Goal: Information Seeking & Learning: Learn about a topic

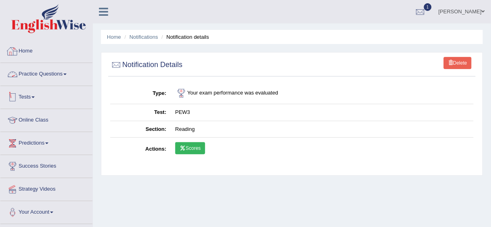
click at [29, 95] on link "Tests" at bounding box center [46, 96] width 92 height 20
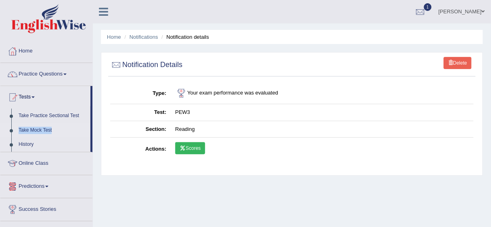
drag, startPoint x: 92, startPoint y: 114, endPoint x: 89, endPoint y: 127, distance: 13.2
click at [89, 127] on li "Tests Take Practice Sectional Test Take Mock Test History" at bounding box center [46, 119] width 92 height 66
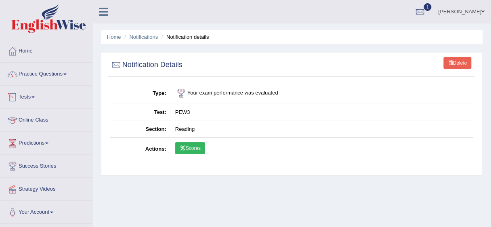
click at [44, 94] on link "Tests" at bounding box center [46, 96] width 92 height 20
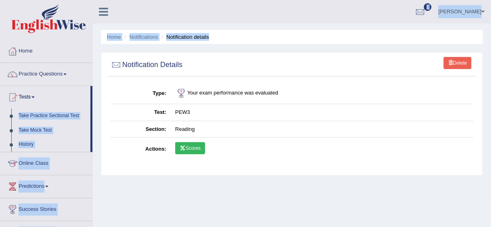
drag, startPoint x: 91, startPoint y: 97, endPoint x: 93, endPoint y: 108, distance: 11.4
click at [93, 108] on div "Toggle navigation Home Practice Questions Speaking Practice Read Aloud Repeat S…" at bounding box center [245, 210] width 491 height 420
click at [89, 109] on link "Take Practice Sectional Test" at bounding box center [53, 116] width 76 height 15
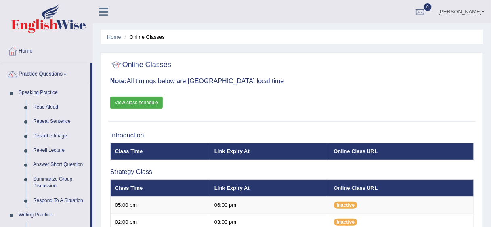
click at [42, 104] on link "Read Aloud" at bounding box center [59, 107] width 61 height 15
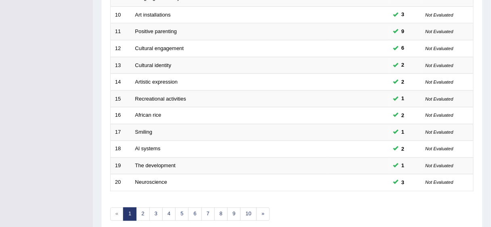
scroll to position [304, 0]
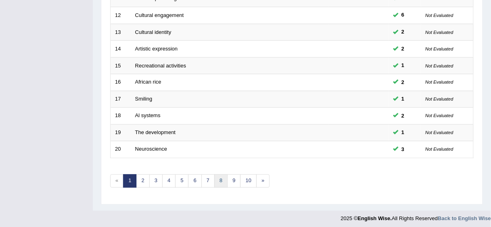
click at [215, 175] on link "8" at bounding box center [221, 181] width 13 height 13
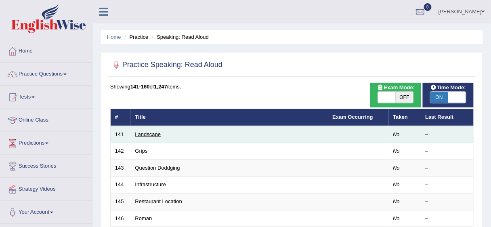
click at [147, 133] on link "Landscape" at bounding box center [148, 134] width 26 height 6
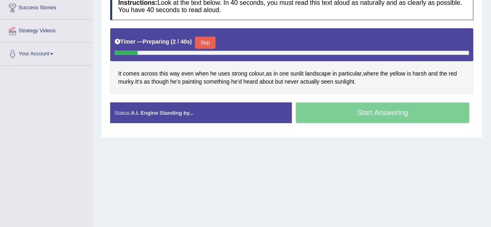
scroll to position [159, 0]
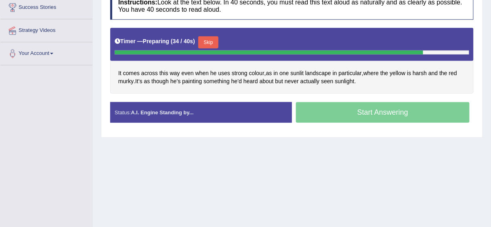
click at [212, 43] on button "Skip" at bounding box center [208, 42] width 20 height 12
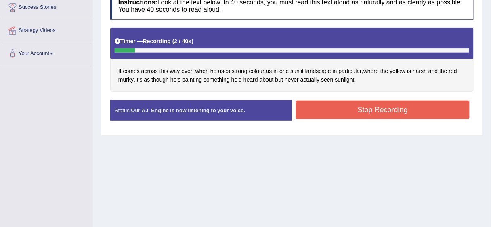
click at [333, 106] on button "Stop Recording" at bounding box center [383, 110] width 174 height 19
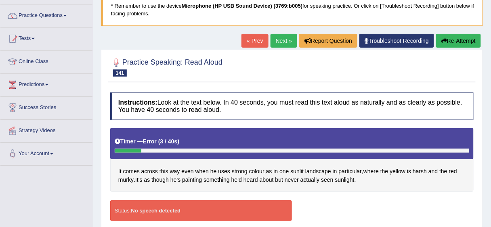
scroll to position [21, 0]
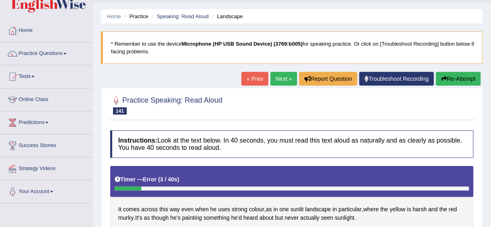
click at [468, 79] on button "Re-Attempt" at bounding box center [458, 79] width 45 height 14
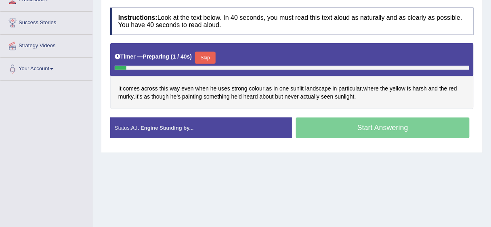
scroll to position [143, 0]
click at [208, 53] on button "Skip" at bounding box center [205, 58] width 20 height 12
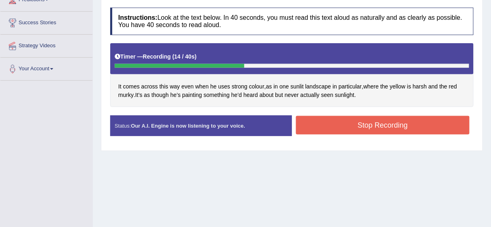
click at [339, 123] on button "Stop Recording" at bounding box center [383, 125] width 174 height 19
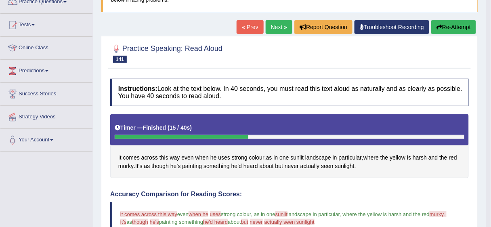
scroll to position [70, 0]
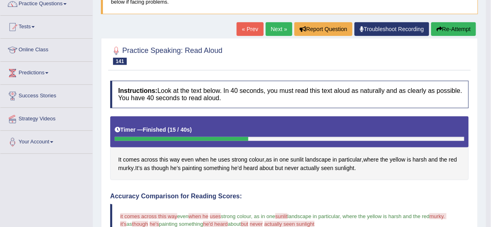
click at [447, 29] on button "Re-Attempt" at bounding box center [454, 29] width 45 height 14
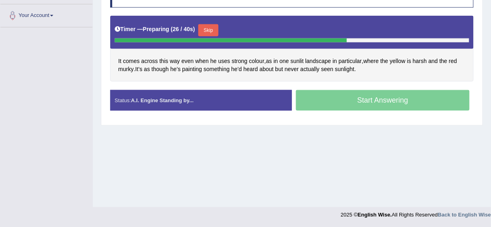
click at [208, 29] on button "Skip" at bounding box center [208, 30] width 20 height 12
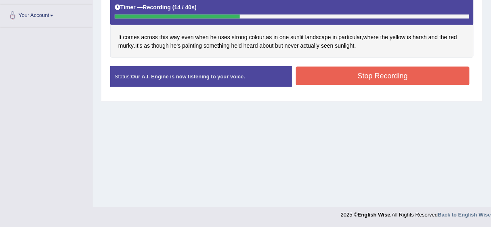
click at [331, 78] on button "Stop Recording" at bounding box center [383, 76] width 174 height 19
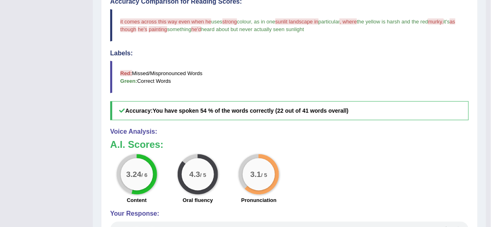
scroll to position [305, 0]
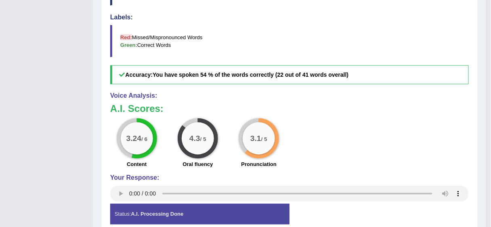
drag, startPoint x: 491, startPoint y: 152, endPoint x: 493, endPoint y: 42, distance: 110.3
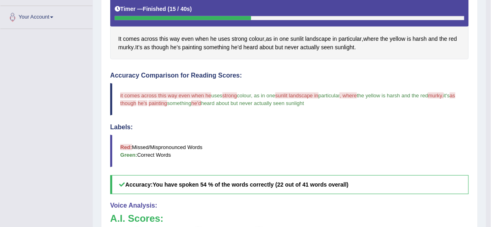
scroll to position [38, 0]
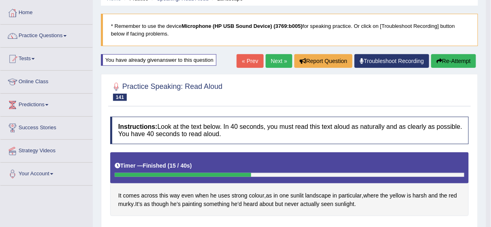
click at [450, 59] on button "Re-Attempt" at bounding box center [454, 61] width 45 height 14
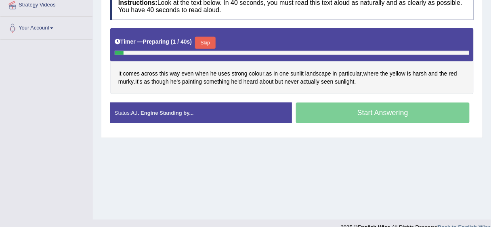
click at [213, 39] on button "Skip" at bounding box center [205, 43] width 20 height 12
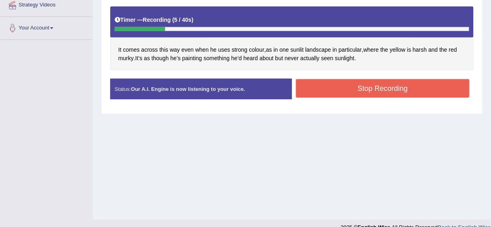
click at [341, 85] on button "Stop Recording" at bounding box center [383, 88] width 174 height 19
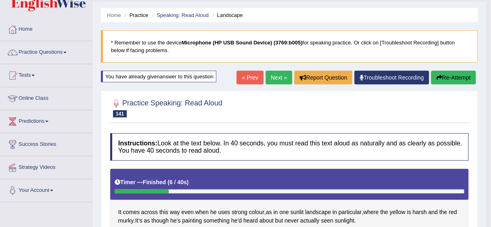
scroll to position [13, 0]
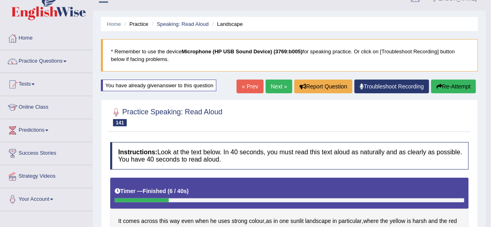
click at [459, 86] on button "Re-Attempt" at bounding box center [454, 87] width 45 height 14
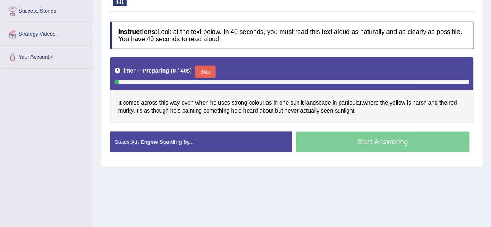
click at [212, 67] on button "Skip" at bounding box center [205, 72] width 20 height 12
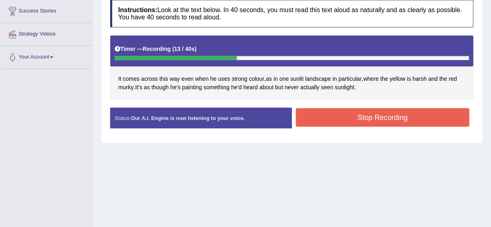
click at [309, 119] on button "Stop Recording" at bounding box center [383, 117] width 174 height 19
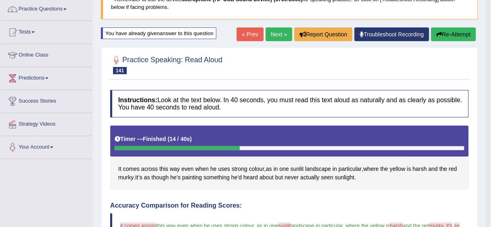
scroll to position [63, 0]
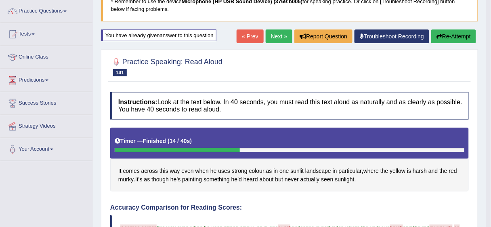
click at [275, 37] on link "Next »" at bounding box center [279, 36] width 27 height 14
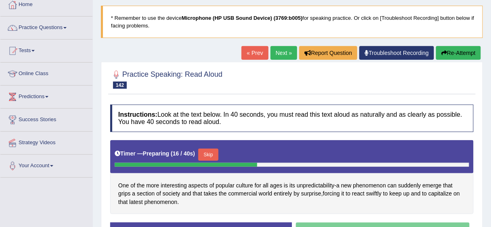
scroll to position [45, 0]
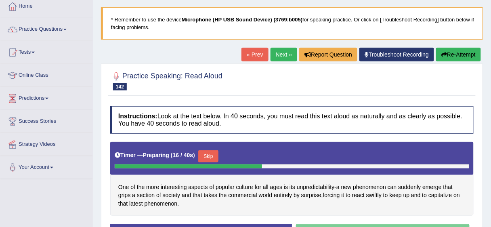
click at [468, 53] on button "Re-Attempt" at bounding box center [458, 55] width 45 height 14
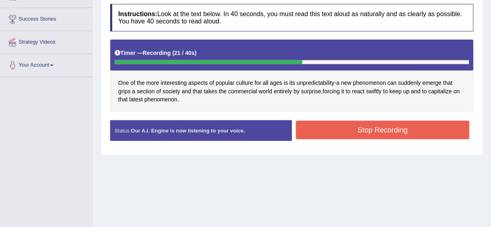
click at [339, 121] on button "Stop Recording" at bounding box center [383, 130] width 174 height 19
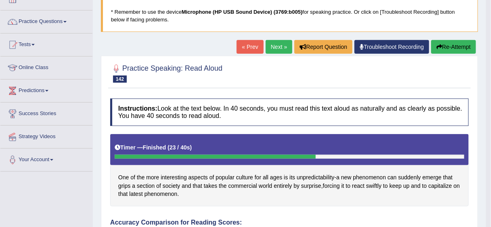
scroll to position [50, 0]
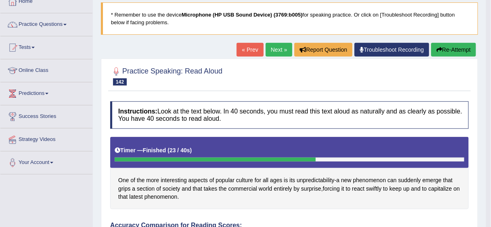
click at [454, 46] on button "Re-Attempt" at bounding box center [454, 50] width 45 height 14
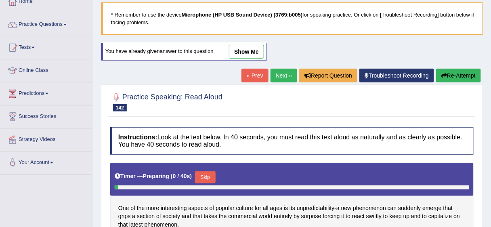
drag, startPoint x: 0, startPoint y: 0, endPoint x: 390, endPoint y: 75, distance: 397.4
click at [390, 75] on link "Troubleshoot Recording" at bounding box center [397, 76] width 75 height 14
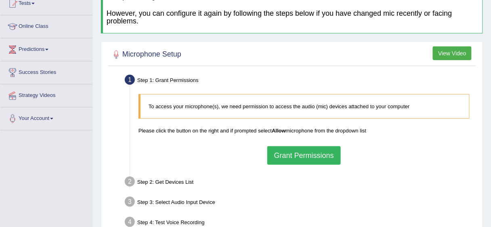
scroll to position [165, 0]
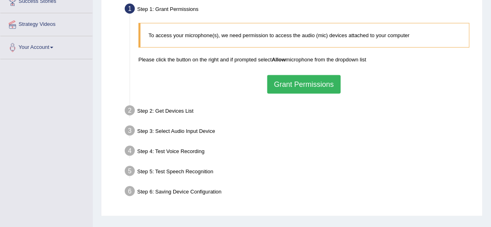
click at [294, 79] on button "Grant Permissions" at bounding box center [304, 84] width 74 height 19
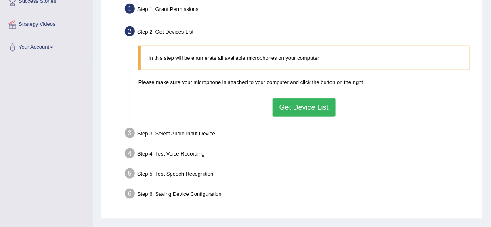
click at [303, 106] on button "Get Device List" at bounding box center [304, 107] width 63 height 19
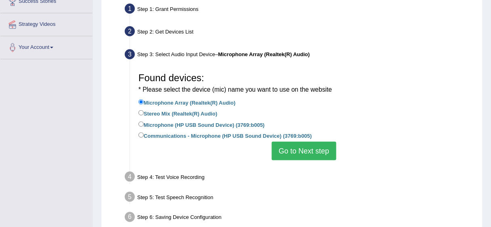
click at [186, 125] on label "Microphone (HP USB Sound Device) (3769:b005)" at bounding box center [202, 124] width 126 height 9
click at [144, 125] on input "Microphone (HP USB Sound Device) (3769:b005)" at bounding box center [141, 124] width 5 height 5
radio input "true"
click at [259, 137] on label "Communications - Microphone (HP USB Sound Device) (3769:b005)" at bounding box center [226, 135] width 174 height 9
click at [144, 137] on input "Communications - Microphone (HP USB Sound Device) (3769:b005)" at bounding box center [141, 135] width 5 height 5
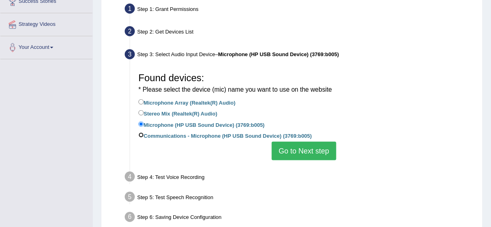
radio input "true"
click at [303, 149] on button "Go to Next step" at bounding box center [304, 151] width 64 height 19
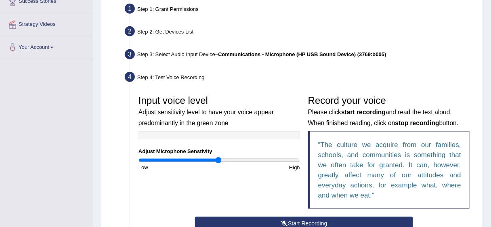
click at [374, 223] on button "Start Recording" at bounding box center [304, 224] width 218 height 14
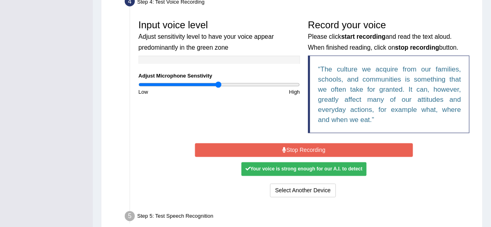
scroll to position [243, 0]
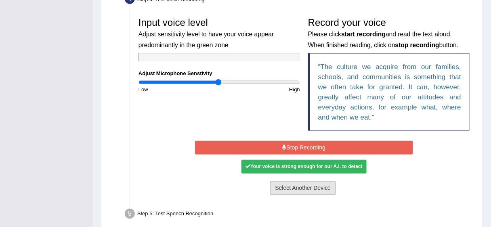
click at [299, 184] on button "Select Another Device" at bounding box center [303, 188] width 66 height 14
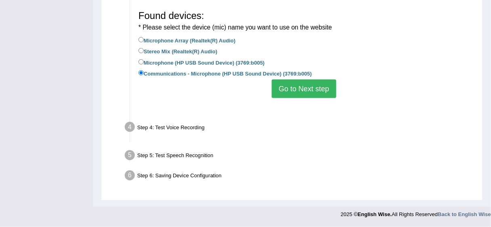
scroll to position [206, 0]
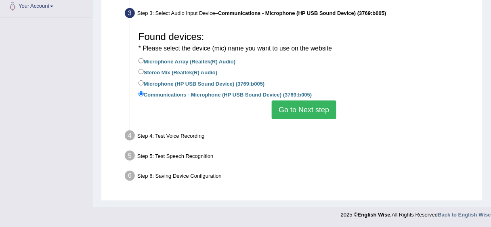
click at [299, 110] on button "Go to Next step" at bounding box center [304, 110] width 64 height 19
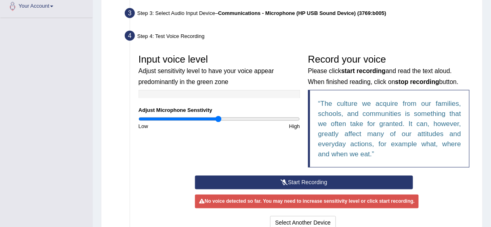
click at [318, 173] on div "Record your voice Please click start recording and read the text aloud. When fi…" at bounding box center [389, 113] width 170 height 126
click at [317, 177] on button "Start Recording" at bounding box center [304, 183] width 218 height 14
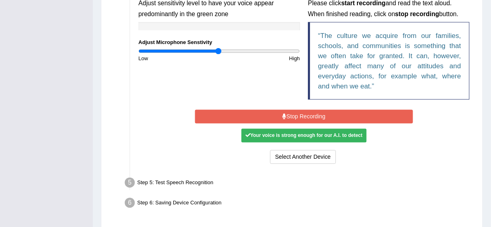
scroll to position [274, 0]
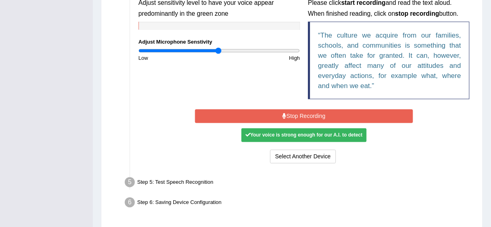
click at [362, 110] on button "Stop Recording" at bounding box center [304, 116] width 218 height 14
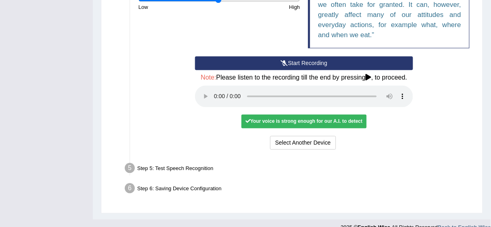
scroll to position [337, 0]
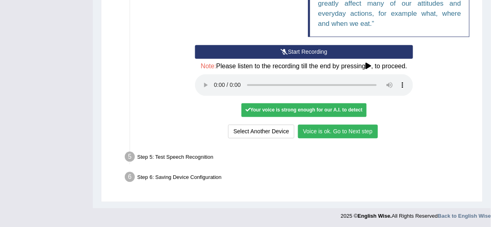
click at [347, 128] on button "Voice is ok. Go to Next step" at bounding box center [338, 132] width 80 height 14
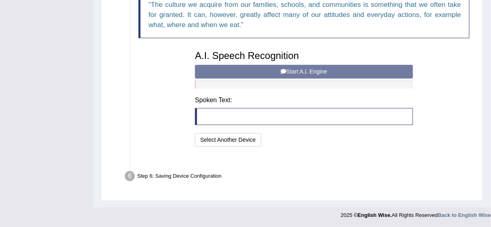
scroll to position [294, 0]
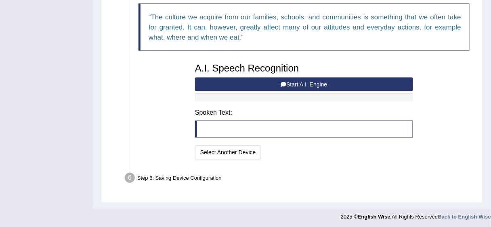
click at [309, 85] on button "Start A.I. Engine" at bounding box center [304, 85] width 218 height 14
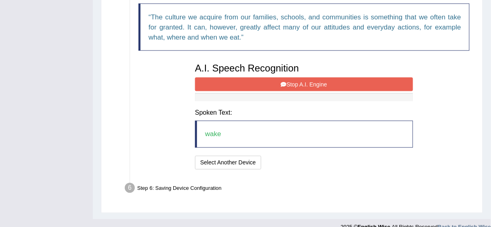
click at [309, 84] on button "Stop A.I. Engine" at bounding box center [304, 85] width 218 height 14
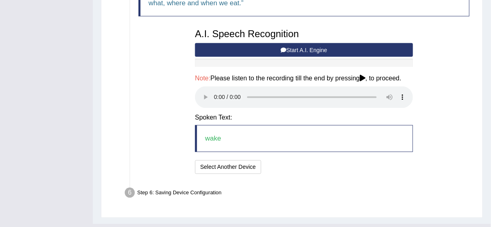
scroll to position [344, 0]
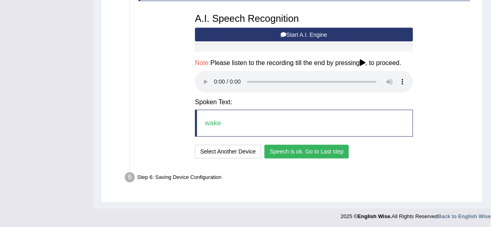
click at [313, 149] on button "Speech is ok. Go to Last step" at bounding box center [307, 152] width 84 height 14
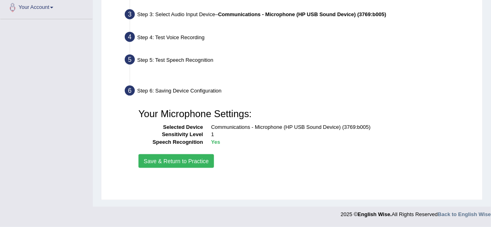
scroll to position [197, 0]
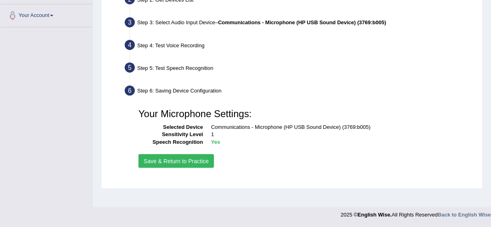
click at [181, 162] on button "Save & Return to Practice" at bounding box center [177, 161] width 76 height 14
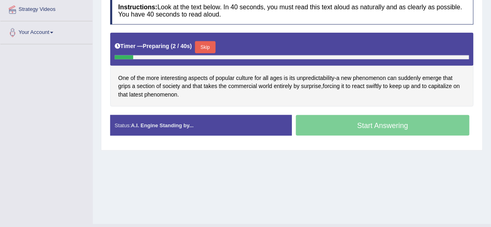
scroll to position [182, 0]
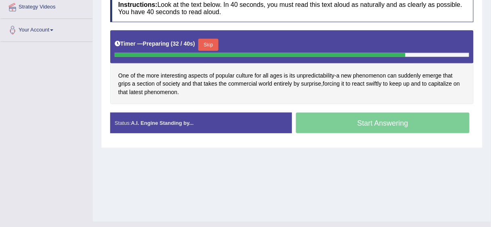
click at [213, 43] on button "Skip" at bounding box center [208, 45] width 20 height 12
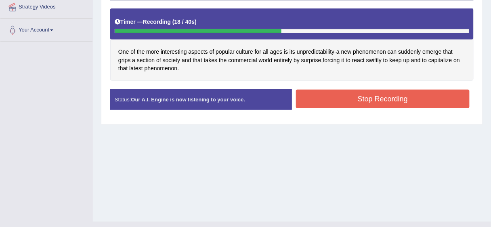
click at [305, 100] on button "Stop Recording" at bounding box center [383, 99] width 174 height 19
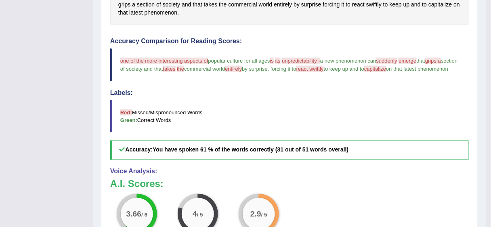
scroll to position [56, 0]
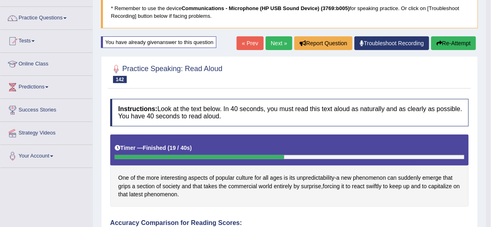
click at [278, 38] on link "Next »" at bounding box center [279, 43] width 27 height 14
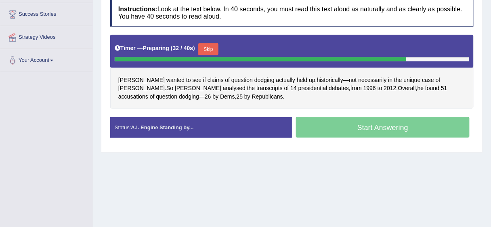
click at [206, 49] on button "Skip" at bounding box center [208, 49] width 20 height 12
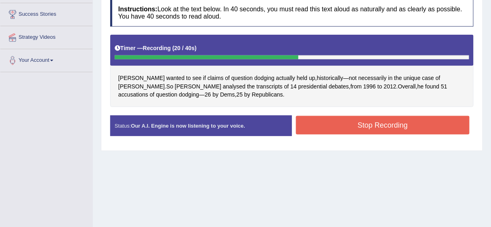
click at [338, 127] on button "Stop Recording" at bounding box center [383, 125] width 174 height 19
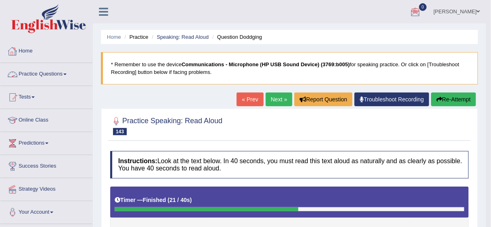
click at [32, 49] on link "Home" at bounding box center [46, 50] width 92 height 20
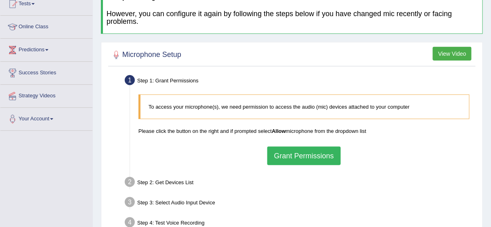
scroll to position [123, 0]
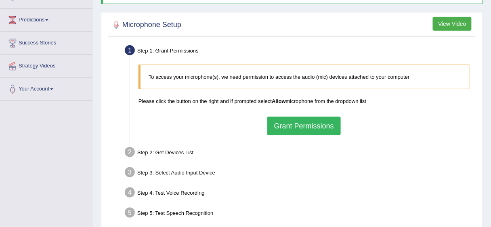
click at [291, 120] on button "Grant Permissions" at bounding box center [304, 126] width 74 height 19
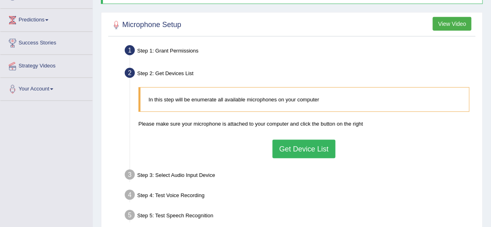
click at [299, 149] on button "Get Device List" at bounding box center [304, 149] width 63 height 19
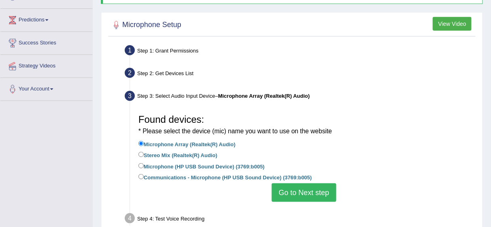
click at [177, 165] on label "Microphone (HP USB Sound Device) (3769:b005)" at bounding box center [202, 166] width 126 height 9
click at [144, 165] on input "Microphone (HP USB Sound Device) (3769:b005)" at bounding box center [141, 165] width 5 height 5
radio input "true"
click at [289, 190] on button "Go to Next step" at bounding box center [304, 192] width 64 height 19
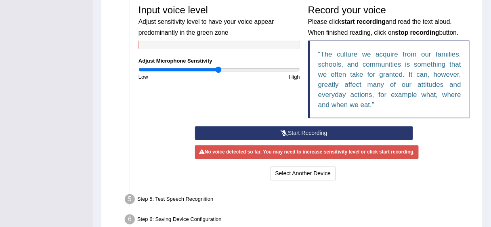
scroll to position [256, 0]
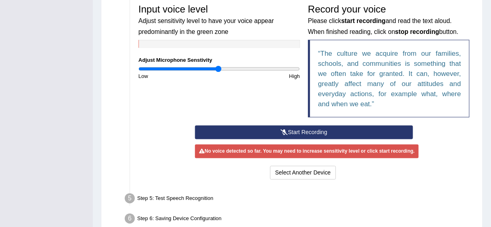
click at [343, 126] on button "Start Recording" at bounding box center [304, 133] width 218 height 14
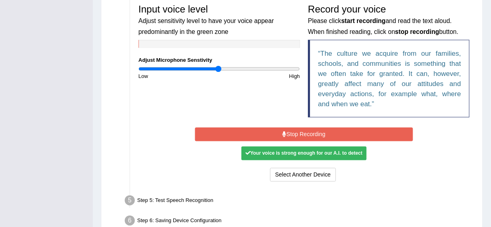
click at [337, 128] on button "Stop Recording" at bounding box center [304, 135] width 218 height 14
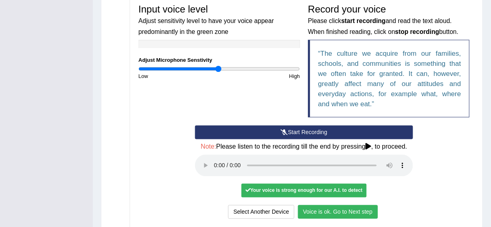
click at [320, 209] on button "Voice is ok. Go to Next step" at bounding box center [338, 212] width 80 height 14
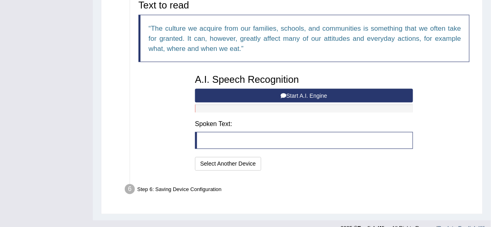
scroll to position [294, 0]
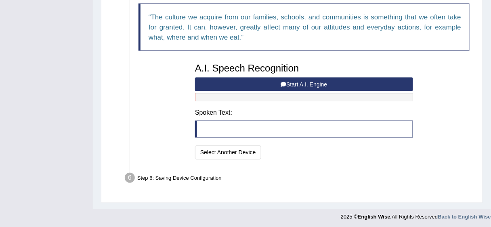
click at [322, 81] on button "Start A.I. Engine" at bounding box center [304, 85] width 218 height 14
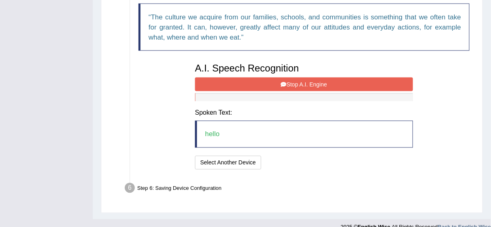
click at [293, 84] on button "Stop A.I. Engine" at bounding box center [304, 85] width 218 height 14
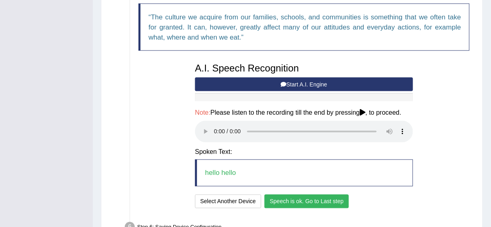
click at [313, 198] on button "Speech is ok. Go to Last step" at bounding box center [307, 202] width 84 height 14
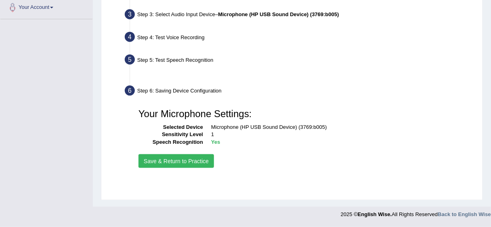
scroll to position [197, 0]
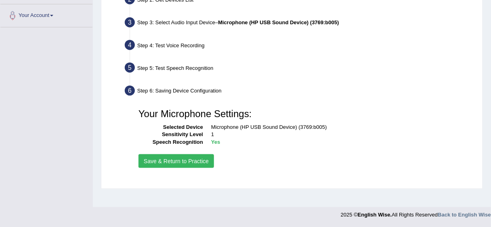
click at [189, 158] on button "Save & Return to Practice" at bounding box center [177, 161] width 76 height 14
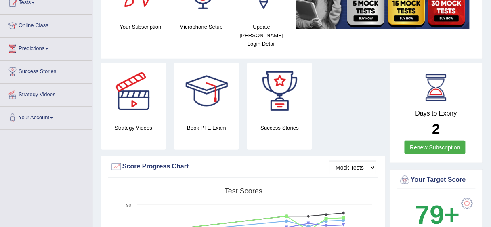
scroll to position [91, 0]
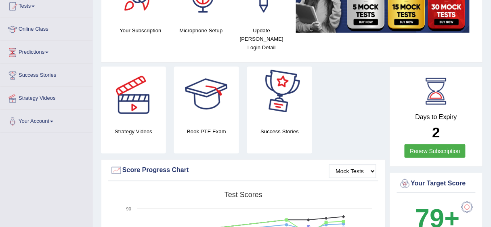
click at [212, 93] on div at bounding box center [207, 95] width 57 height 57
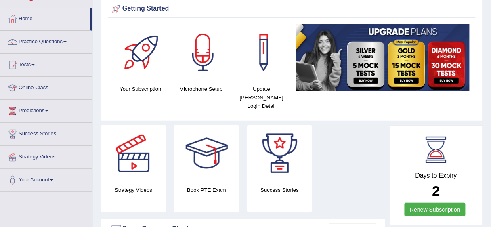
scroll to position [0, 0]
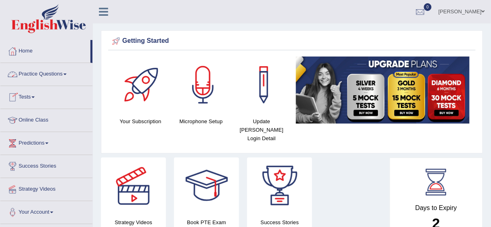
click at [44, 74] on link "Practice Questions" at bounding box center [46, 73] width 92 height 20
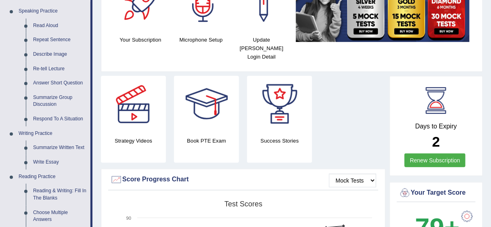
scroll to position [39, 0]
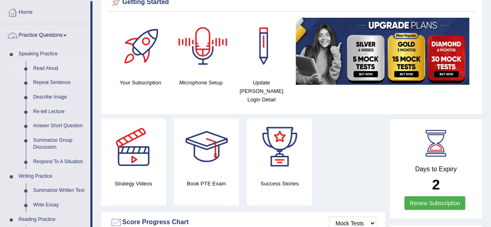
click at [44, 69] on link "Read Aloud" at bounding box center [59, 68] width 61 height 15
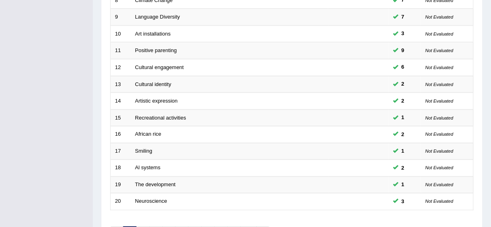
scroll to position [304, 0]
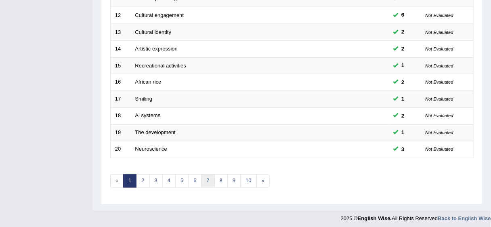
click at [206, 179] on link "7" at bounding box center [208, 181] width 13 height 13
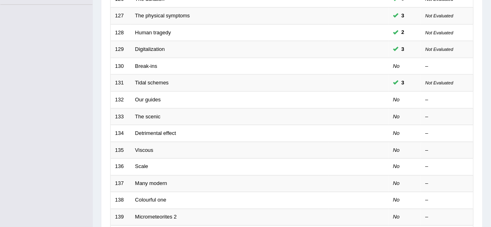
scroll to position [259, 0]
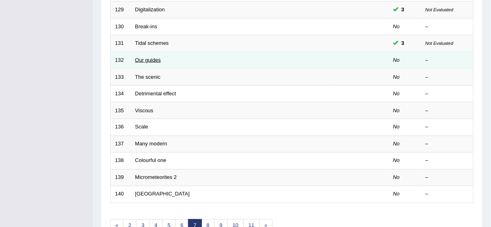
click at [154, 58] on link "Our guides" at bounding box center [148, 60] width 26 height 6
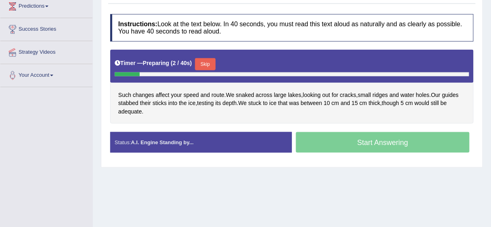
scroll to position [139, 0]
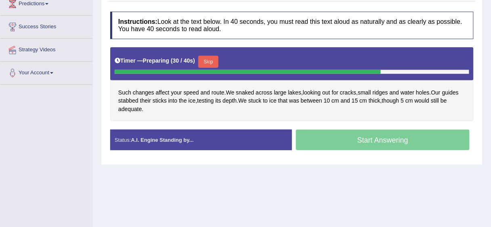
click at [211, 57] on button "Skip" at bounding box center [208, 62] width 20 height 12
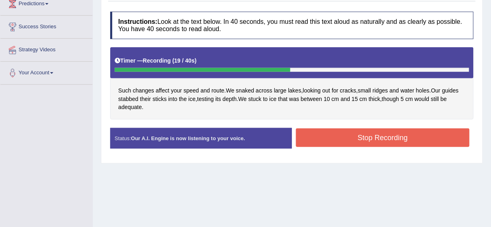
click at [347, 136] on button "Stop Recording" at bounding box center [383, 137] width 174 height 19
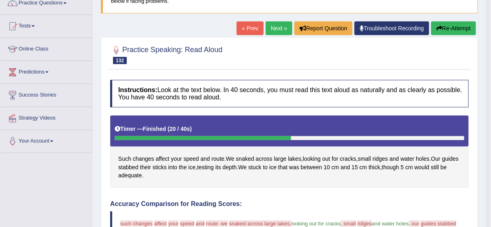
scroll to position [63, 0]
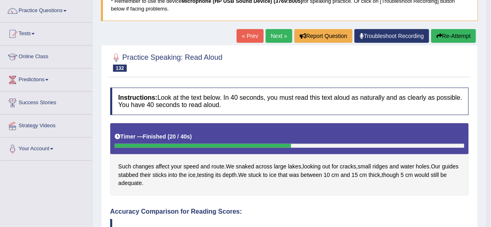
click at [276, 30] on link "Next »" at bounding box center [279, 36] width 27 height 14
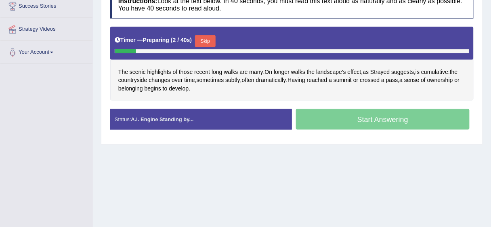
scroll to position [160, 0]
click at [204, 41] on button "Skip" at bounding box center [205, 41] width 20 height 12
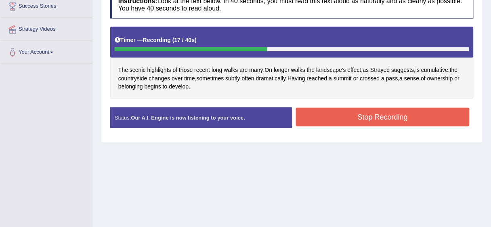
click at [383, 113] on button "Stop Recording" at bounding box center [383, 117] width 174 height 19
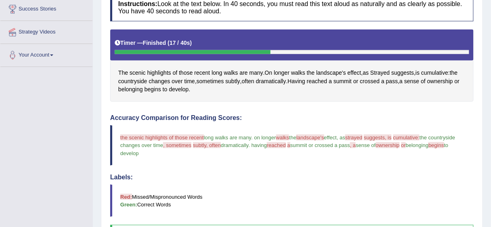
scroll to position [0, 0]
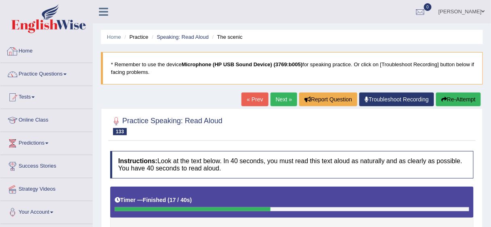
click at [27, 55] on link "Home" at bounding box center [46, 50] width 92 height 20
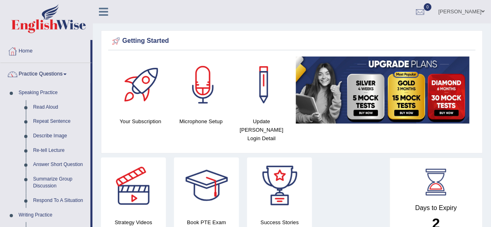
click at [42, 121] on link "Repeat Sentence" at bounding box center [59, 121] width 61 height 15
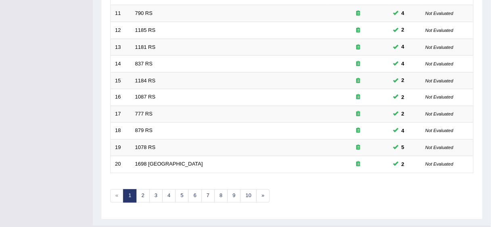
scroll to position [304, 0]
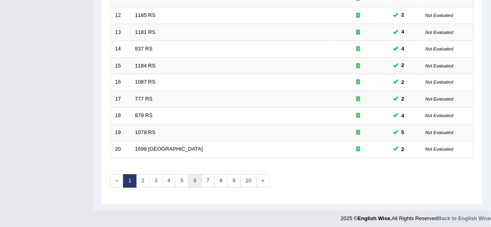
click at [190, 175] on link "6" at bounding box center [194, 181] width 13 height 13
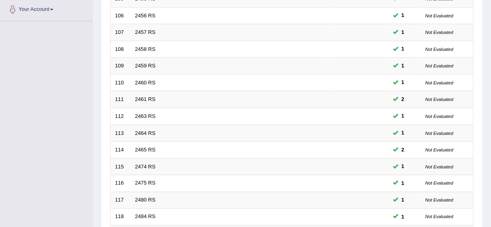
scroll to position [304, 0]
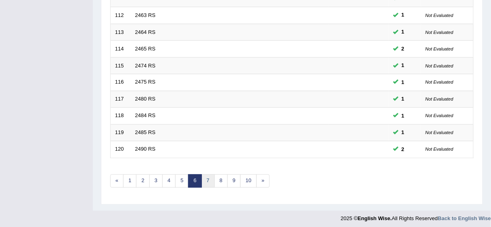
click at [206, 178] on link "7" at bounding box center [208, 181] width 13 height 13
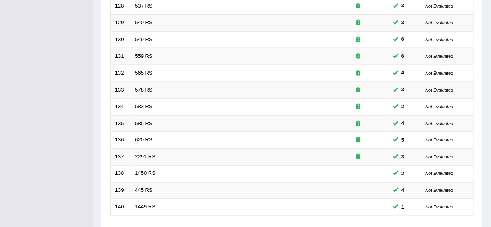
scroll to position [304, 0]
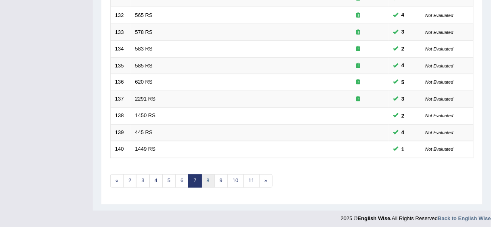
click at [207, 175] on link "8" at bounding box center [208, 181] width 13 height 13
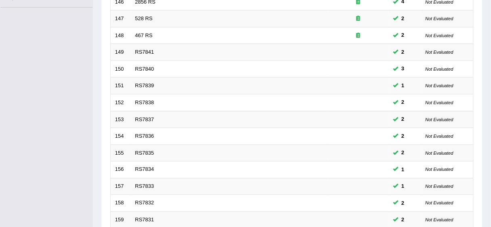
scroll to position [304, 0]
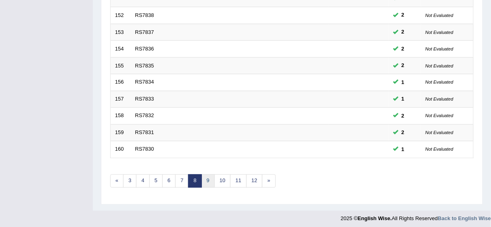
click at [210, 180] on link "9" at bounding box center [208, 181] width 13 height 13
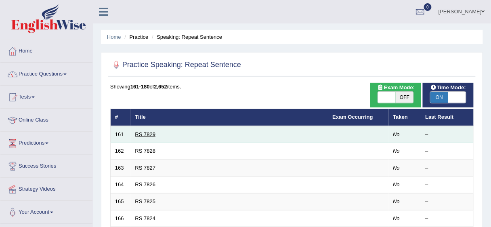
click at [147, 134] on link "RS 7829" at bounding box center [145, 134] width 21 height 6
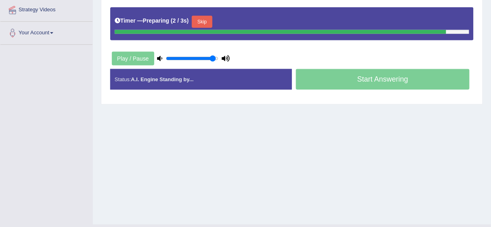
scroll to position [180, 0]
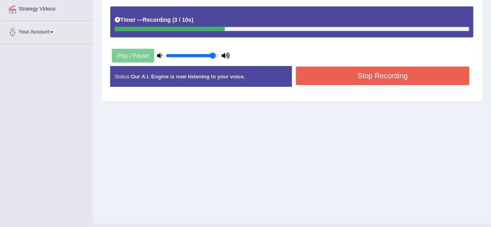
click at [395, 74] on button "Stop Recording" at bounding box center [383, 76] width 174 height 19
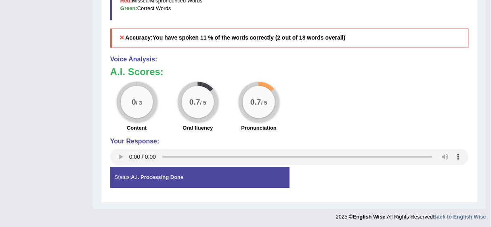
scroll to position [0, 0]
